Goal: Information Seeking & Learning: Learn about a topic

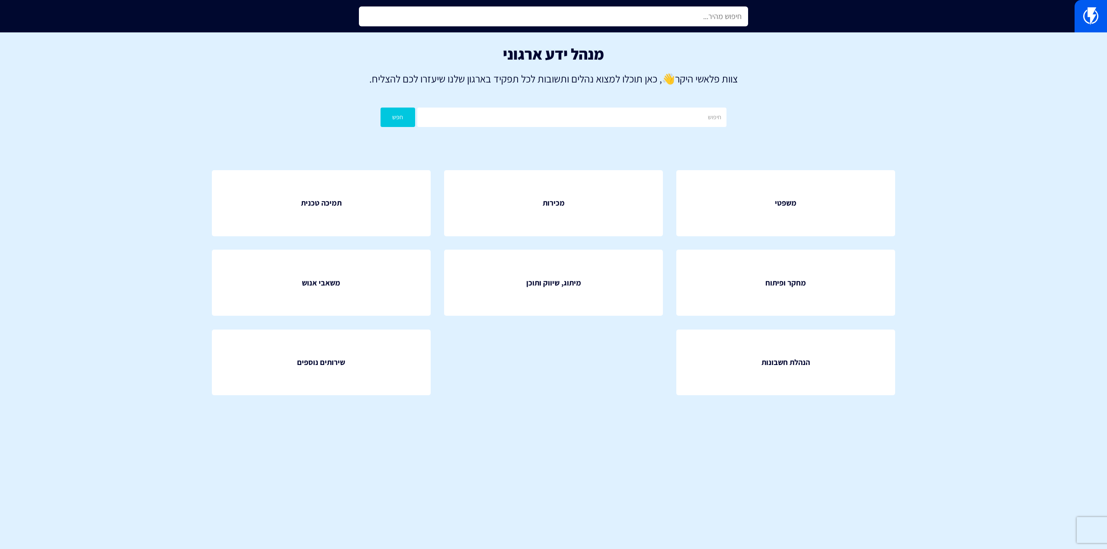
click at [629, 19] on input "text" at bounding box center [553, 16] width 389 height 20
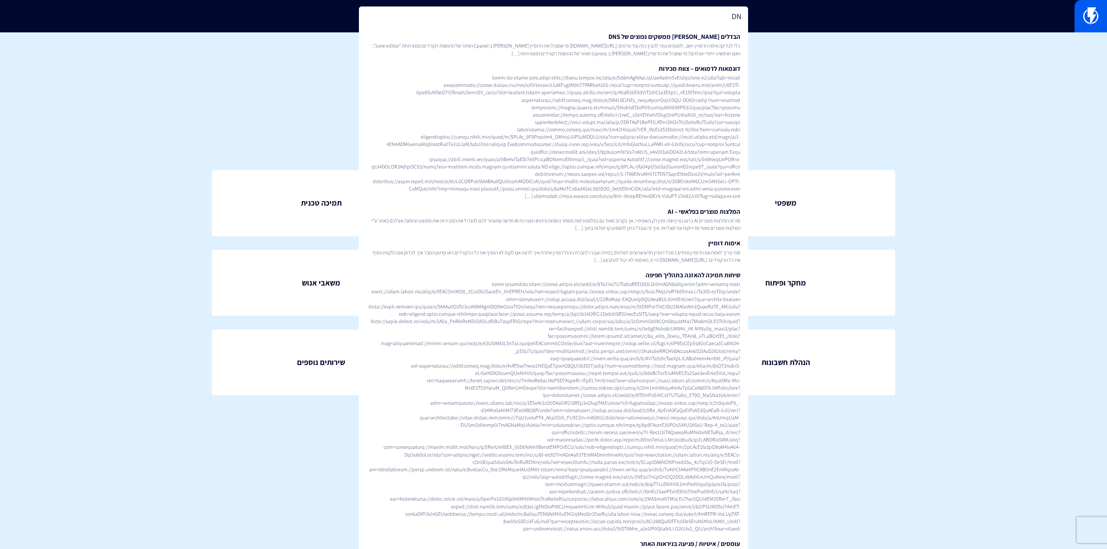
type input "D"
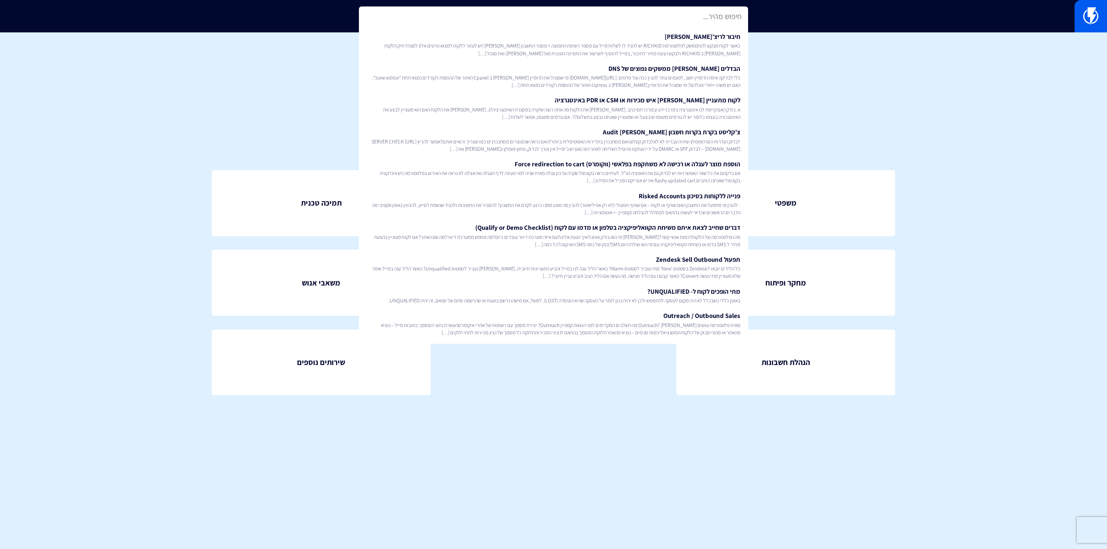
click at [955, 83] on p "צוות פלאשי היקר 👋 , כאן תוכלו למצוא נהלים ותשובות לכל תפקיד בארגון שלנו שיעזרו …" at bounding box center [553, 78] width 1081 height 15
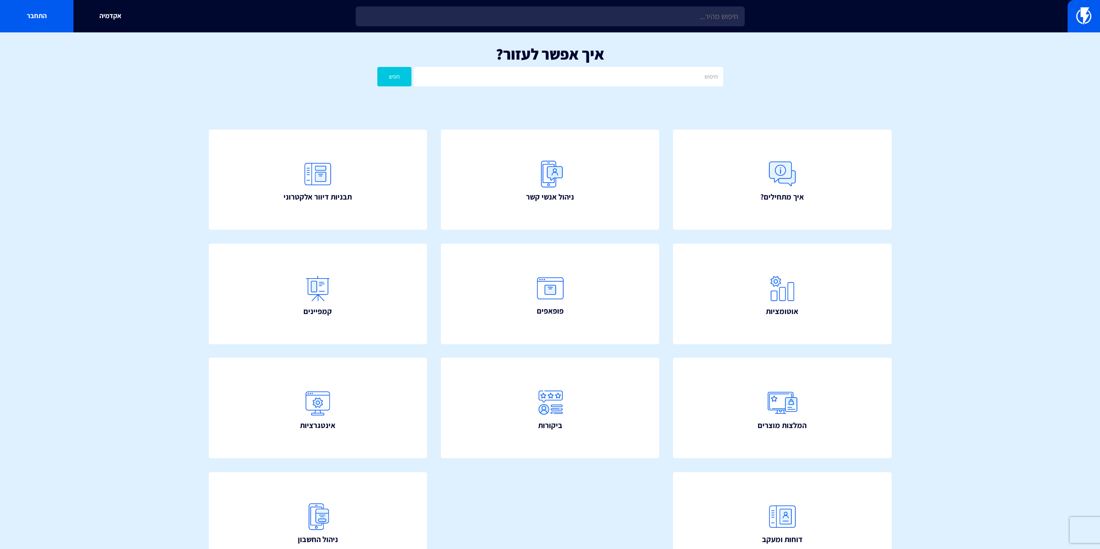
click at [664, 12] on input "text" at bounding box center [550, 16] width 389 height 20
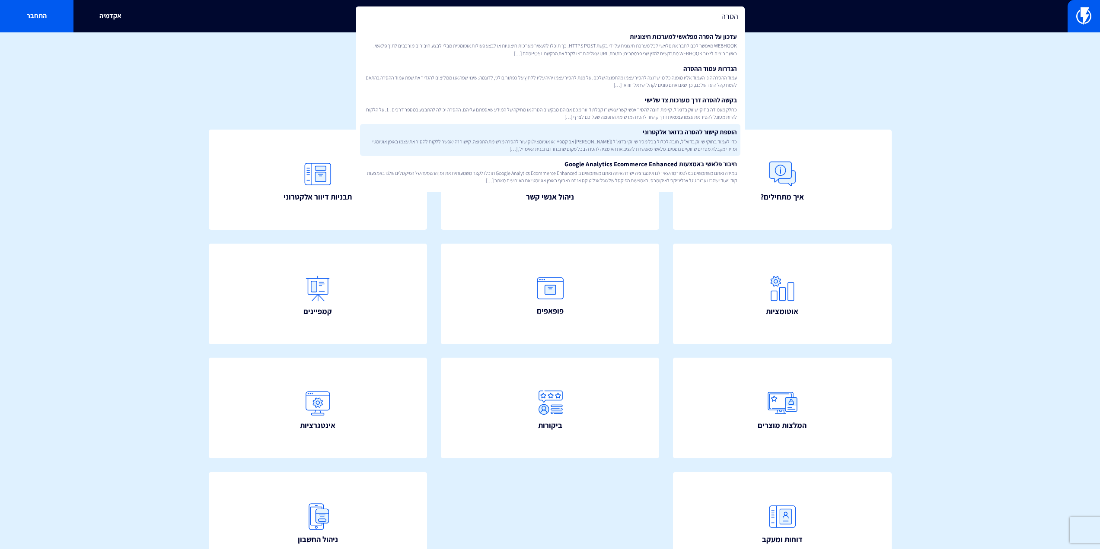
type input "הסרה"
click at [666, 133] on link "הוספת קישור להסרה בדואר אלקטרוני כדי לעמוד בחוקי שיווק בדוא”ל, חובה לכלול בכל מ…" at bounding box center [550, 140] width 380 height 32
